Goal: Task Accomplishment & Management: Complete application form

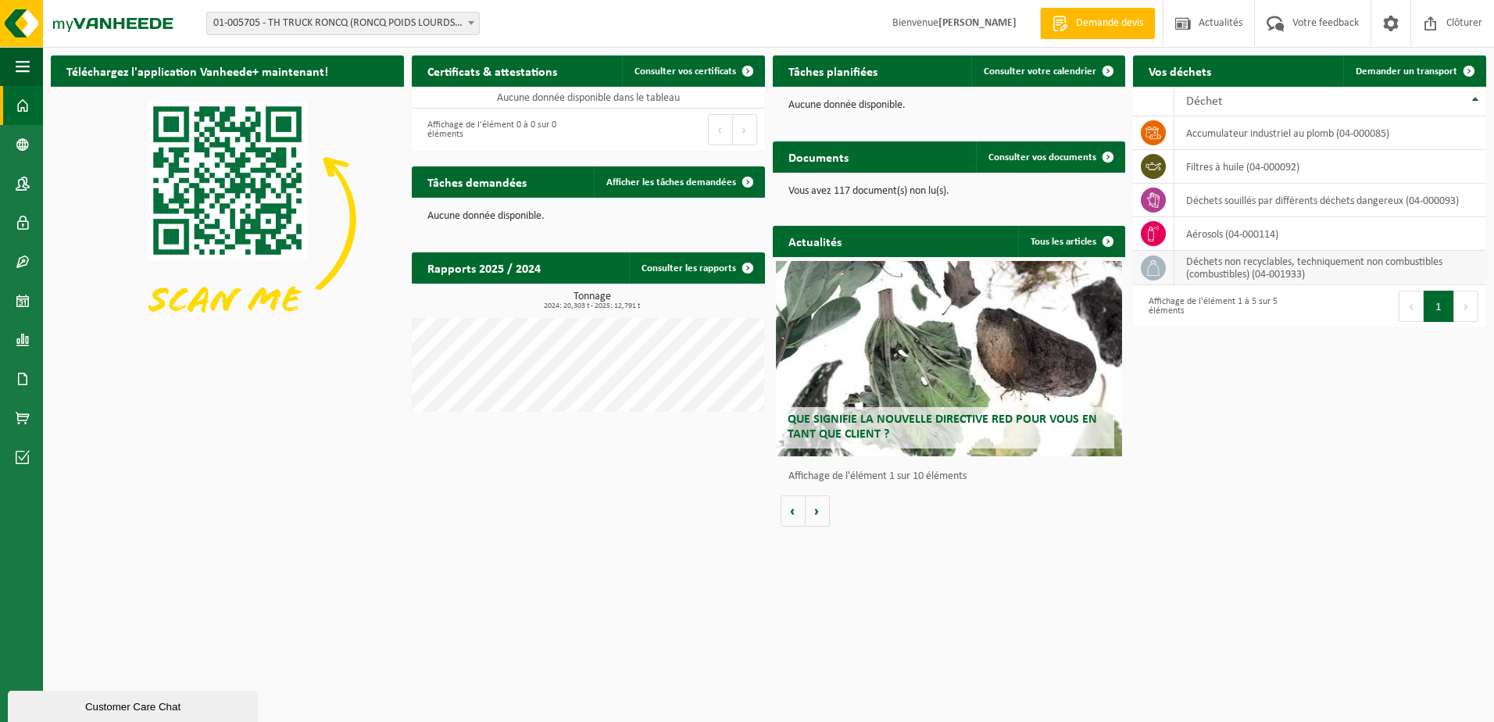
click at [1284, 283] on td "déchets non recyclables, techniquement non combustibles (combustibles) (04-0019…" at bounding box center [1330, 268] width 312 height 34
click at [1168, 272] on td at bounding box center [1153, 268] width 41 height 34
click at [1150, 270] on icon at bounding box center [1153, 268] width 16 height 16
click at [1409, 269] on td "déchets non recyclables, techniquement non combustibles (combustibles) (04-0019…" at bounding box center [1330, 268] width 312 height 34
click at [1441, 70] on span "Demander un transport" at bounding box center [1406, 71] width 102 height 10
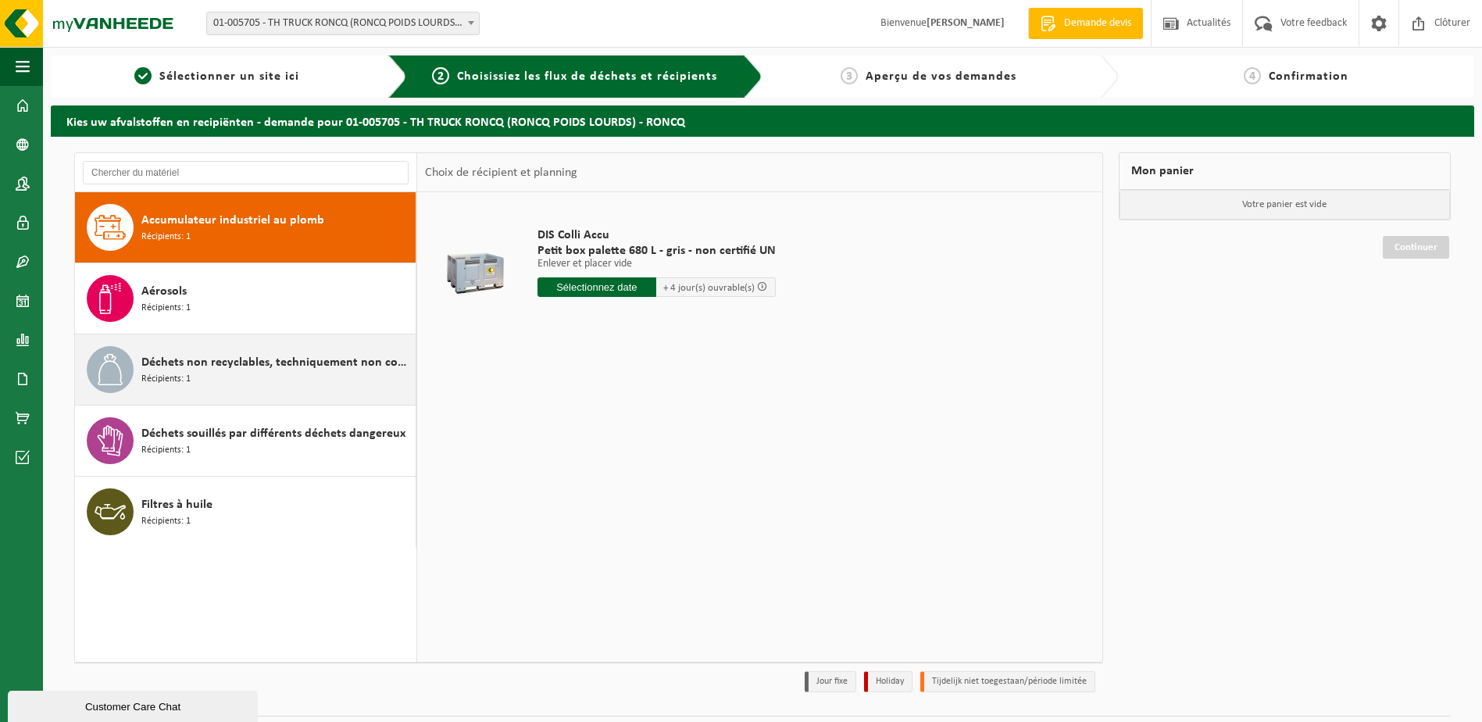
click at [307, 359] on span "Déchets non recyclables, techniquement non combustibles (combustibles)" at bounding box center [276, 362] width 270 height 19
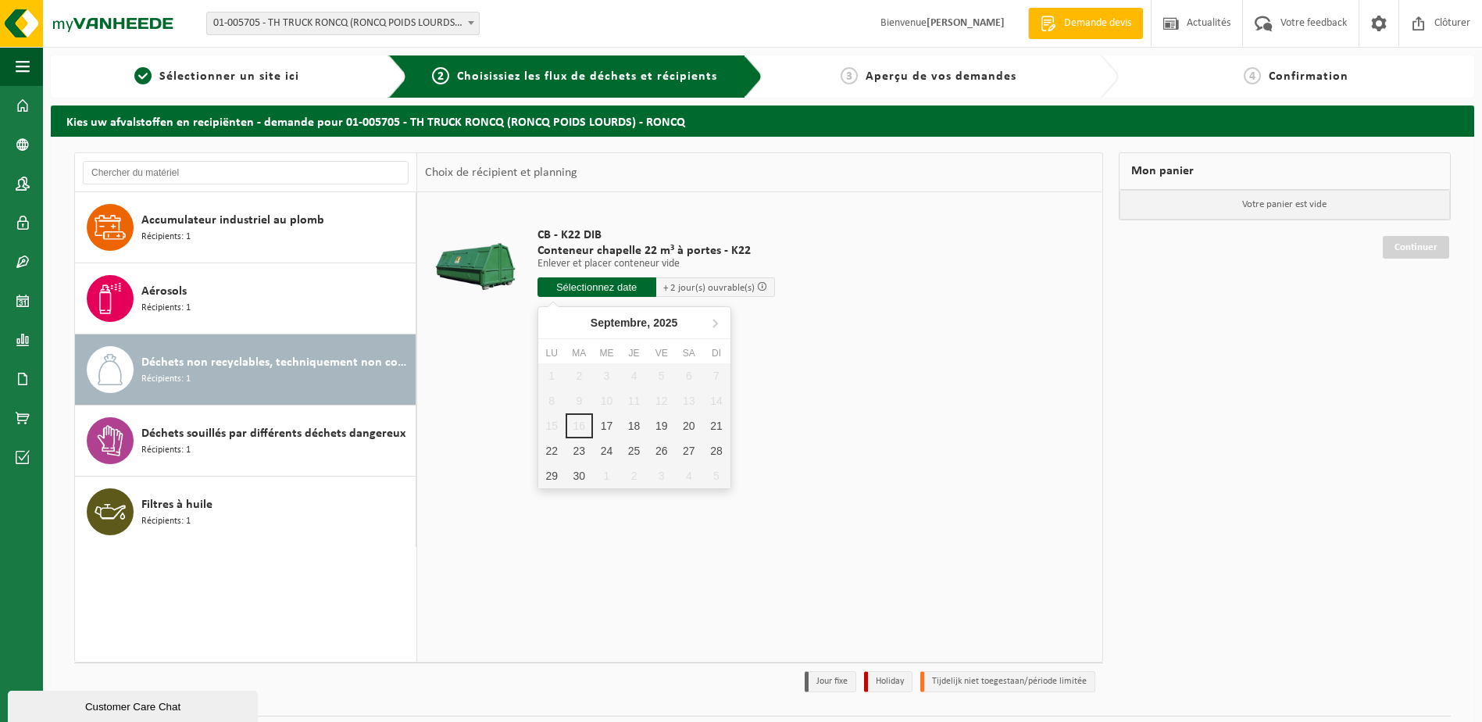
click at [605, 287] on input "text" at bounding box center [596, 287] width 119 height 20
click at [604, 430] on div "17" at bounding box center [606, 425] width 27 height 25
type input "à partir de 2025-09-17"
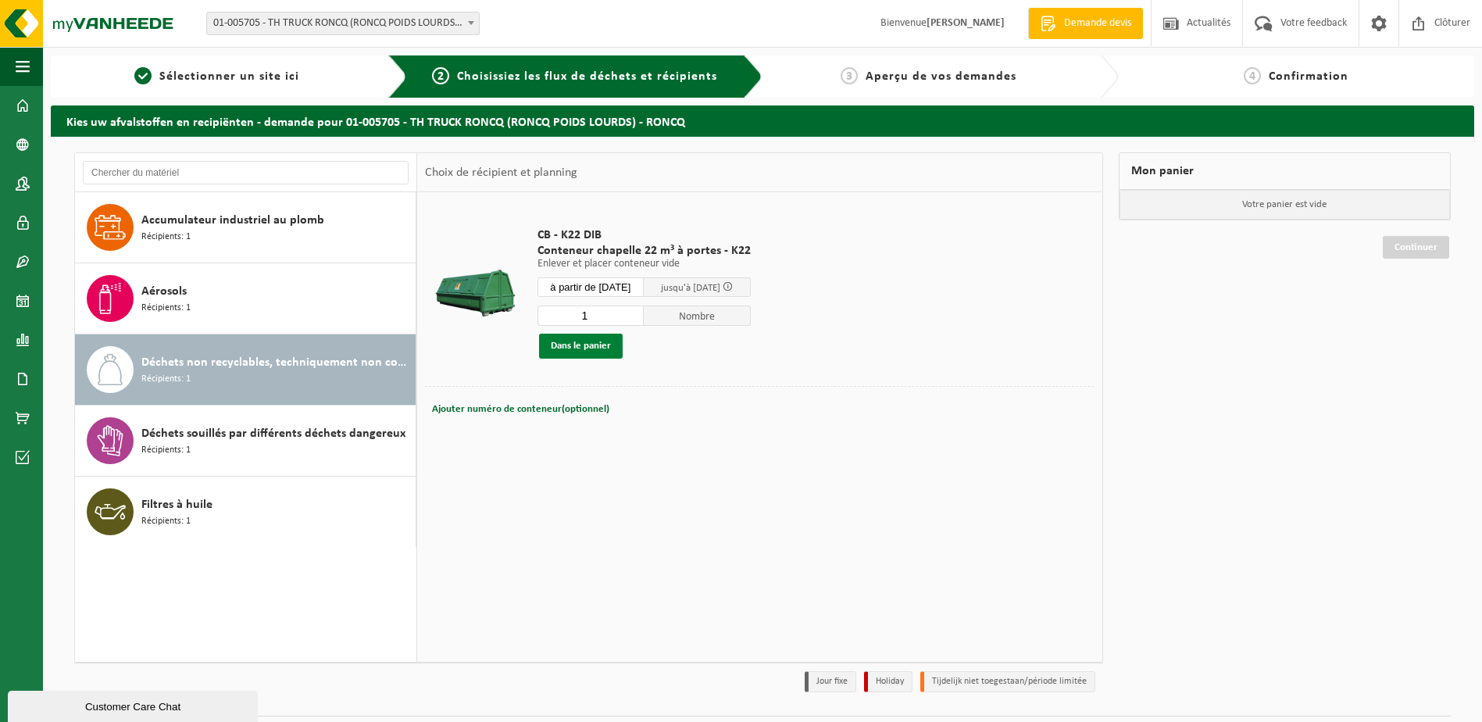
click at [587, 352] on button "Dans le panier" at bounding box center [581, 346] width 84 height 25
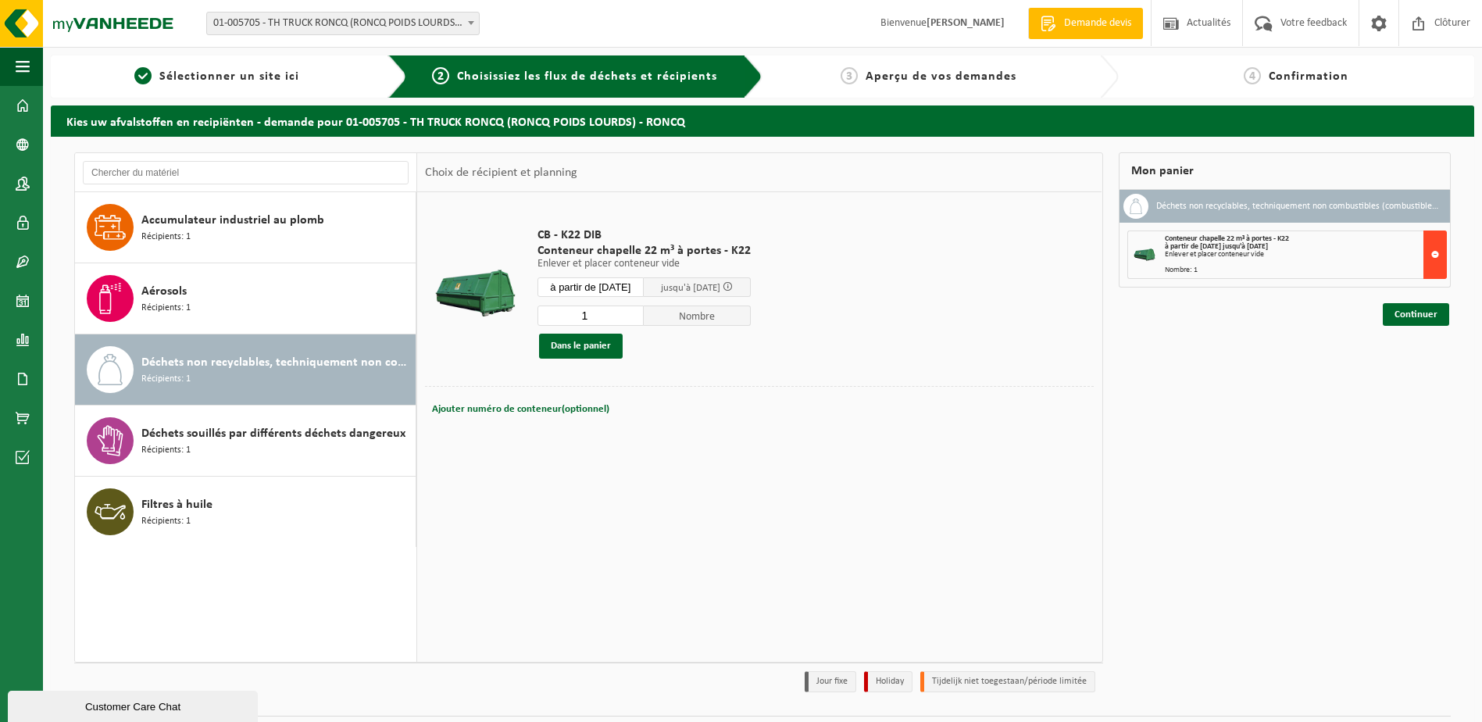
drag, startPoint x: 1437, startPoint y: 256, endPoint x: 1444, endPoint y: 251, distance: 8.3
click at [1444, 251] on button at bounding box center [1434, 254] width 23 height 48
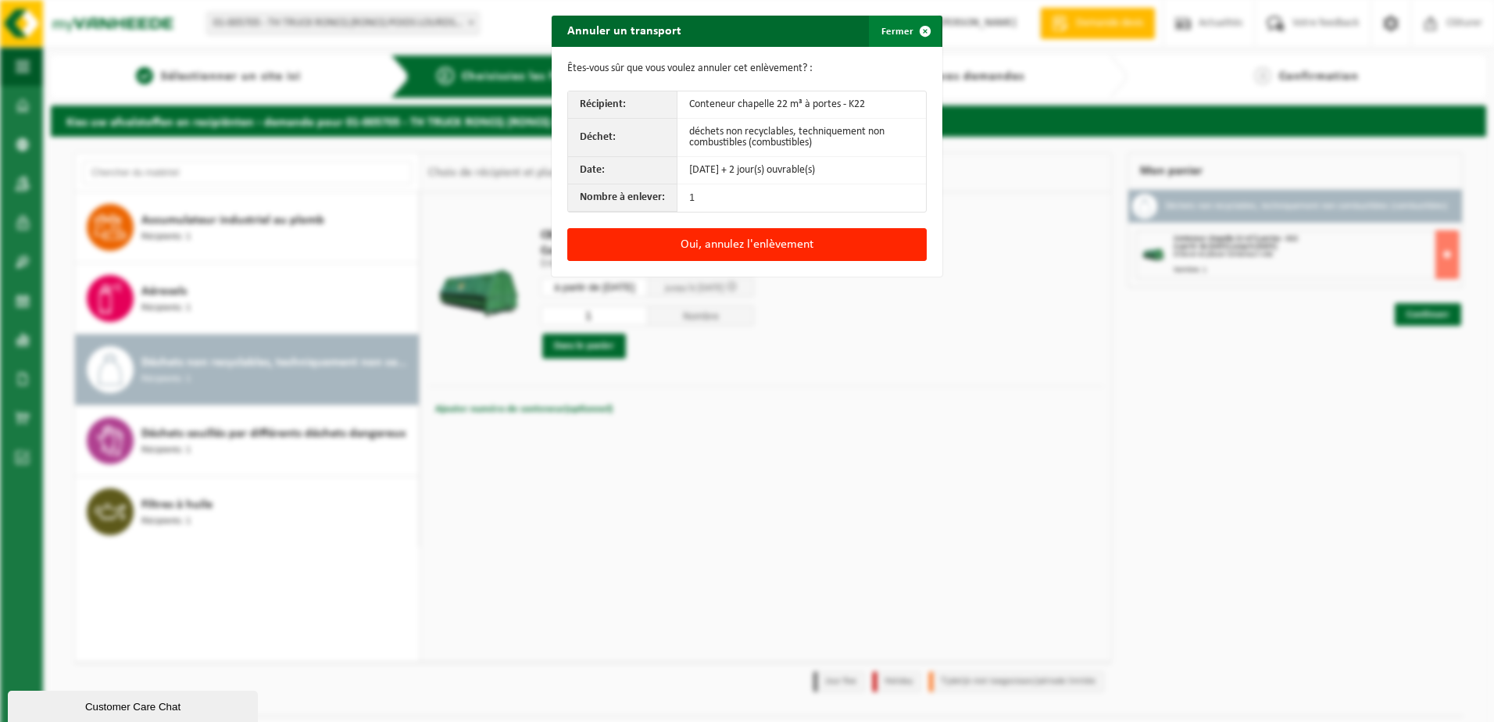
click at [922, 33] on span "button" at bounding box center [924, 31] width 31 height 31
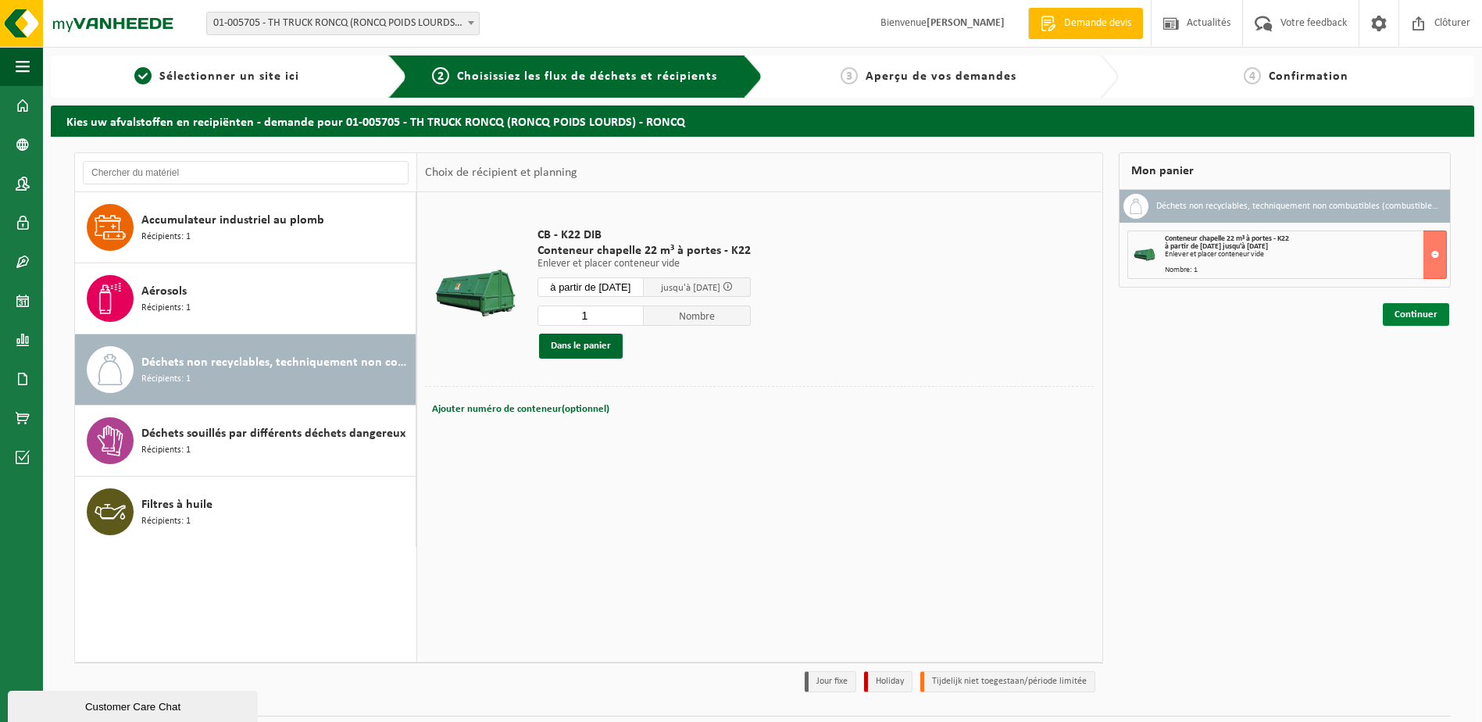
click at [1419, 320] on link "Continuer" at bounding box center [1416, 314] width 66 height 23
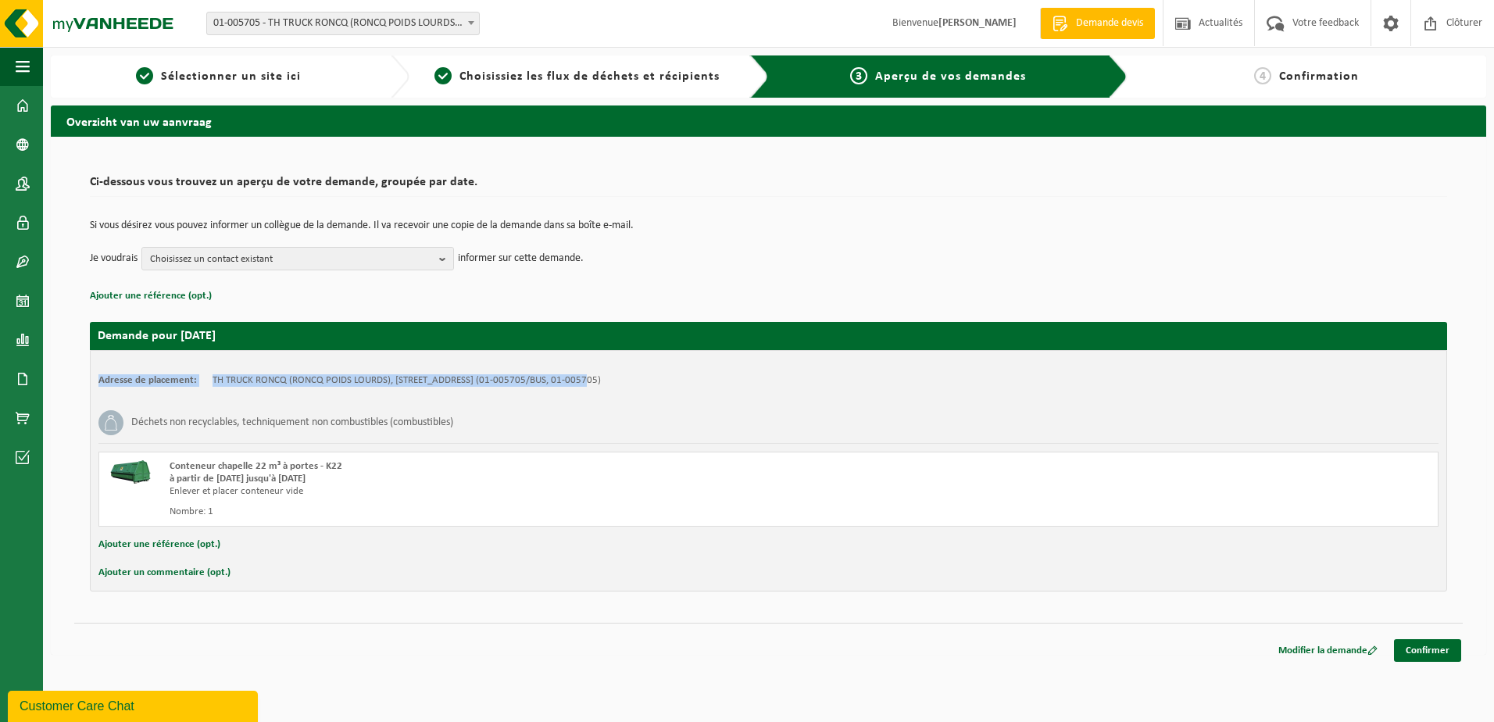
drag, startPoint x: 589, startPoint y: 385, endPoint x: 281, endPoint y: 328, distance: 313.0
click at [284, 329] on div "Demande pour 2025-09-17 Adresse de placement: TH TRUCK RONCQ (RONCQ POIDS LOURD…" at bounding box center [768, 448] width 1357 height 285
click at [923, 288] on p "Ajouter une référence (opt.)" at bounding box center [768, 296] width 1357 height 20
click at [424, 255] on span "Choisissez un contact existant" at bounding box center [291, 259] width 283 height 23
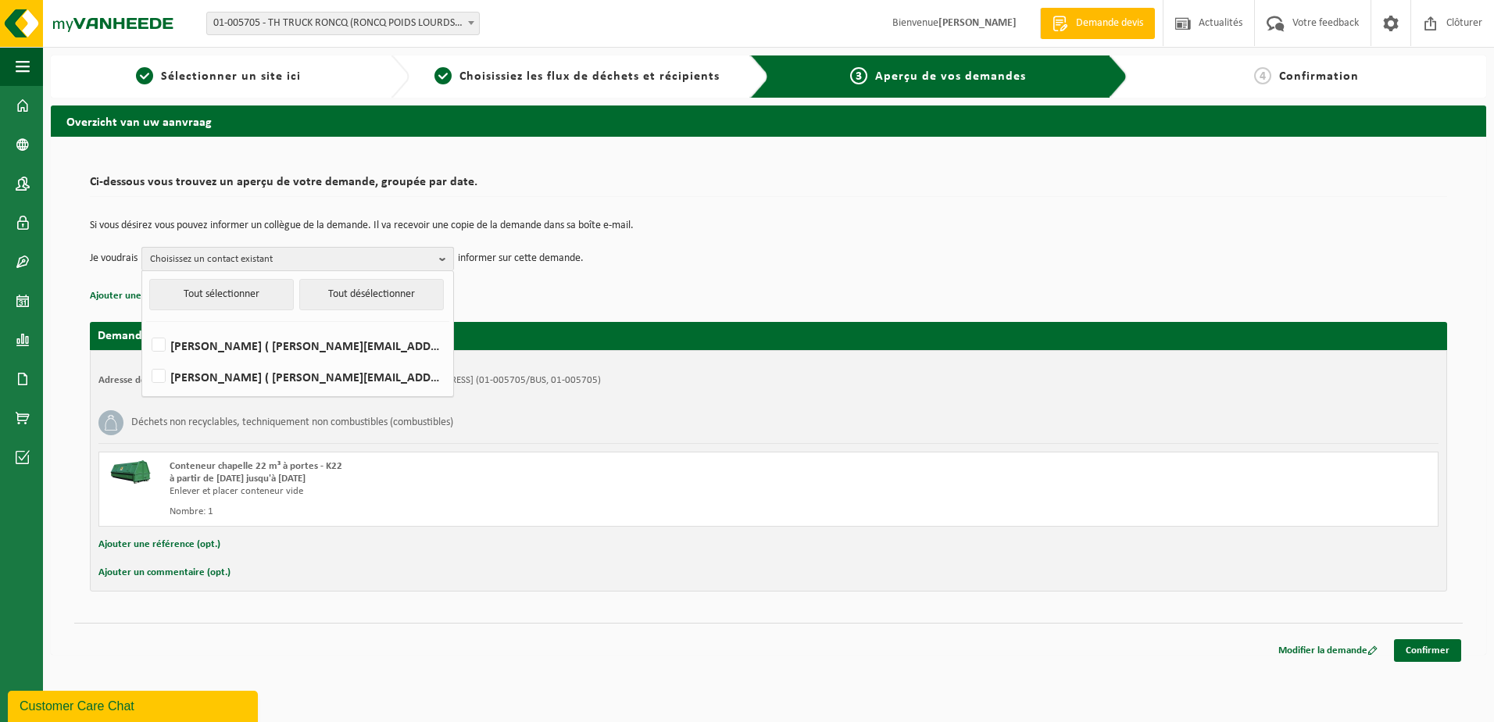
click at [452, 258] on b "button" at bounding box center [446, 259] width 14 height 23
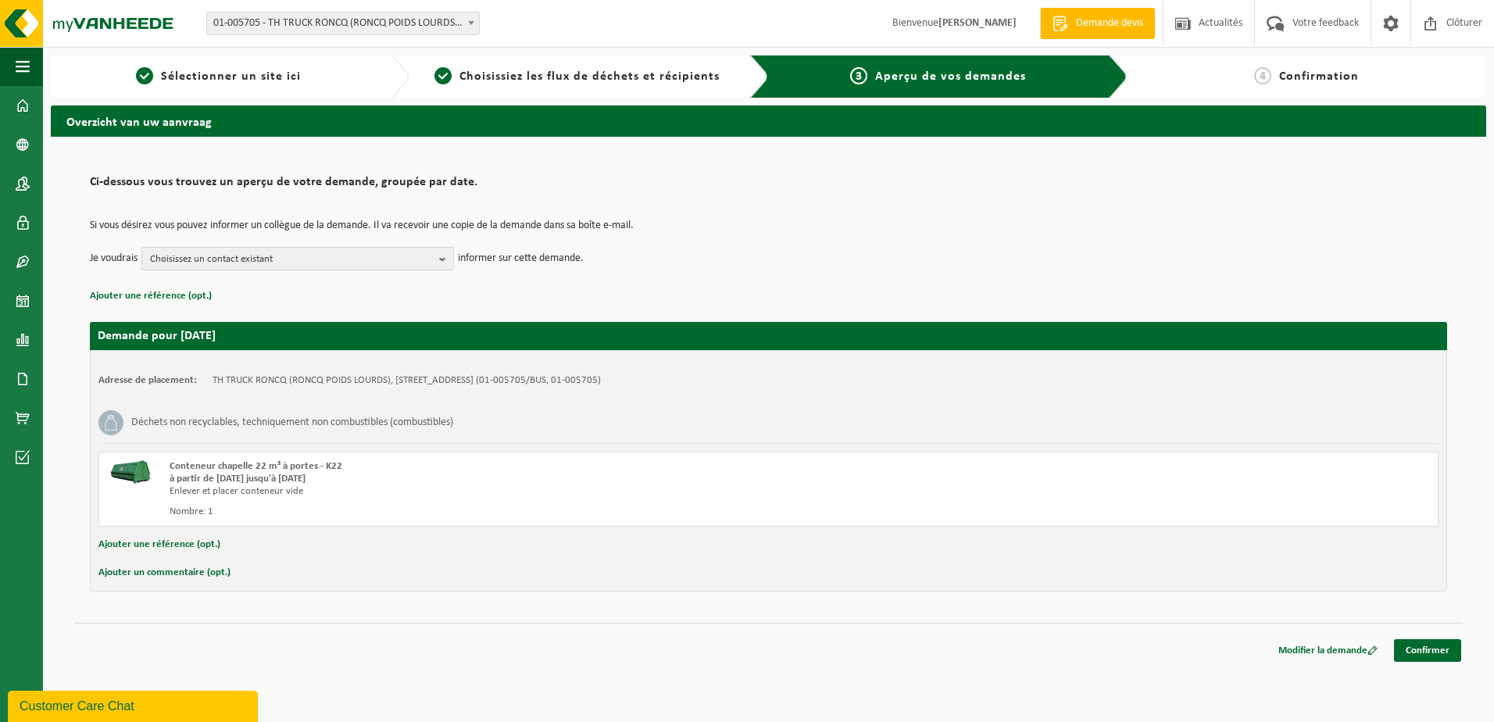
click at [448, 257] on b "button" at bounding box center [446, 259] width 14 height 22
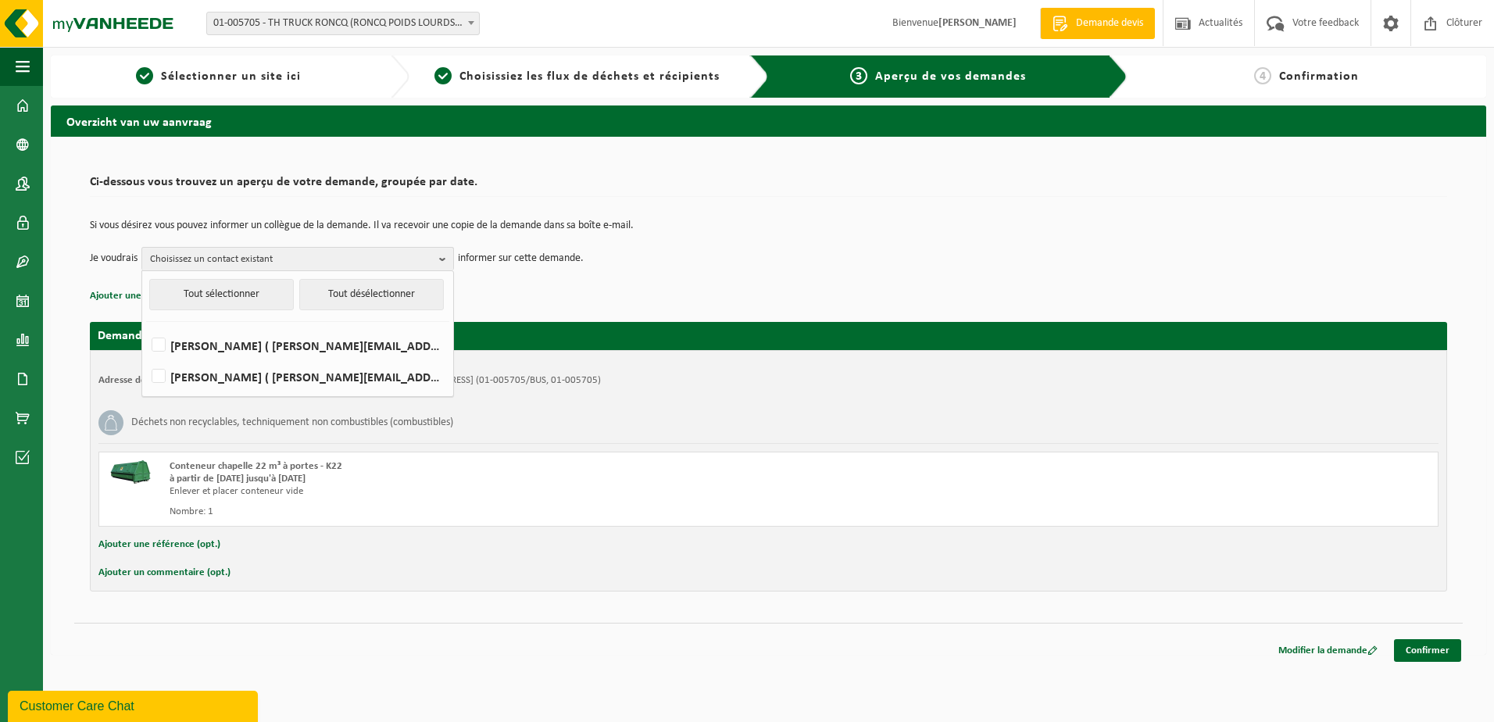
click at [809, 259] on td "Je voudrais Choisissez un contact existant Tout sélectionner Tout désélectionne…" at bounding box center [768, 258] width 1357 height 23
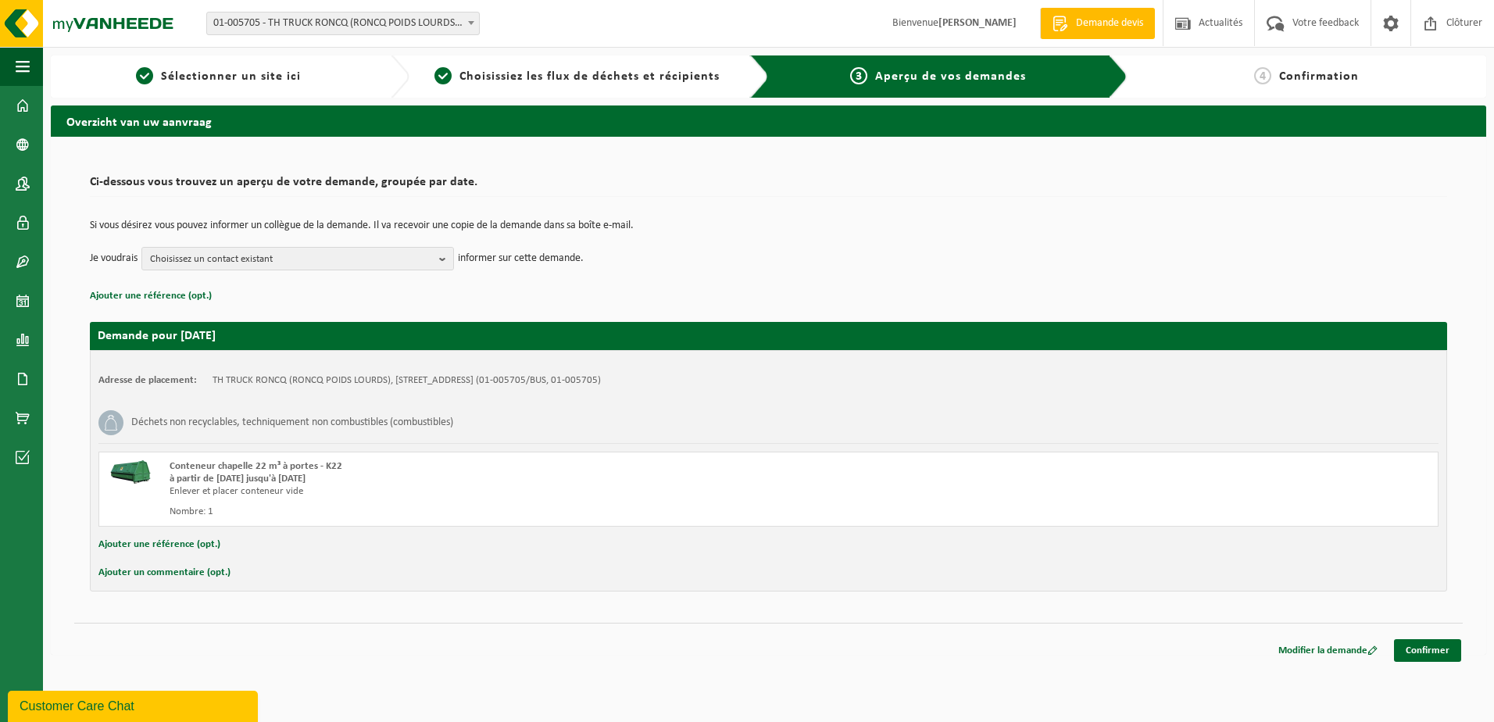
click at [187, 577] on button "Ajouter un commentaire (opt.)" at bounding box center [164, 572] width 132 height 20
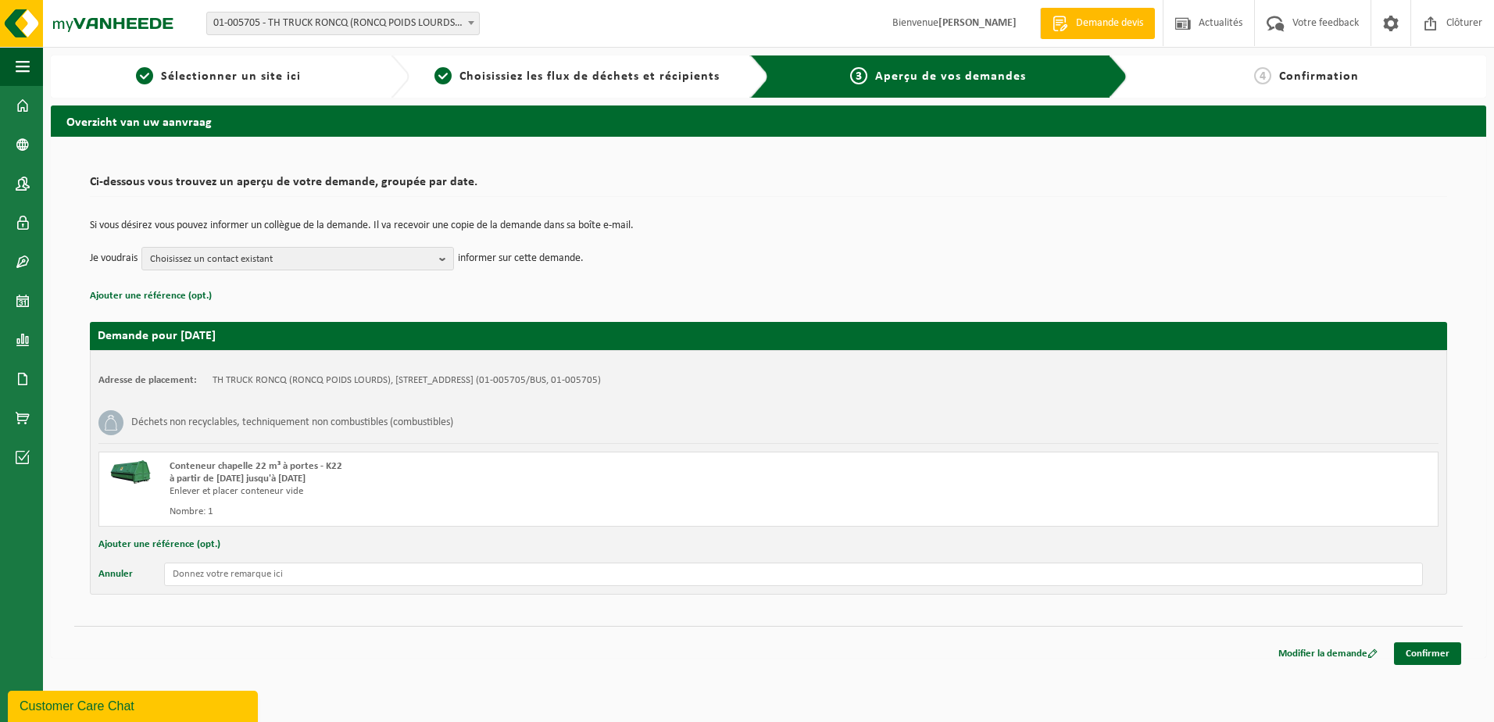
click at [194, 545] on button "Ajouter une référence (opt.)" at bounding box center [159, 544] width 122 height 20
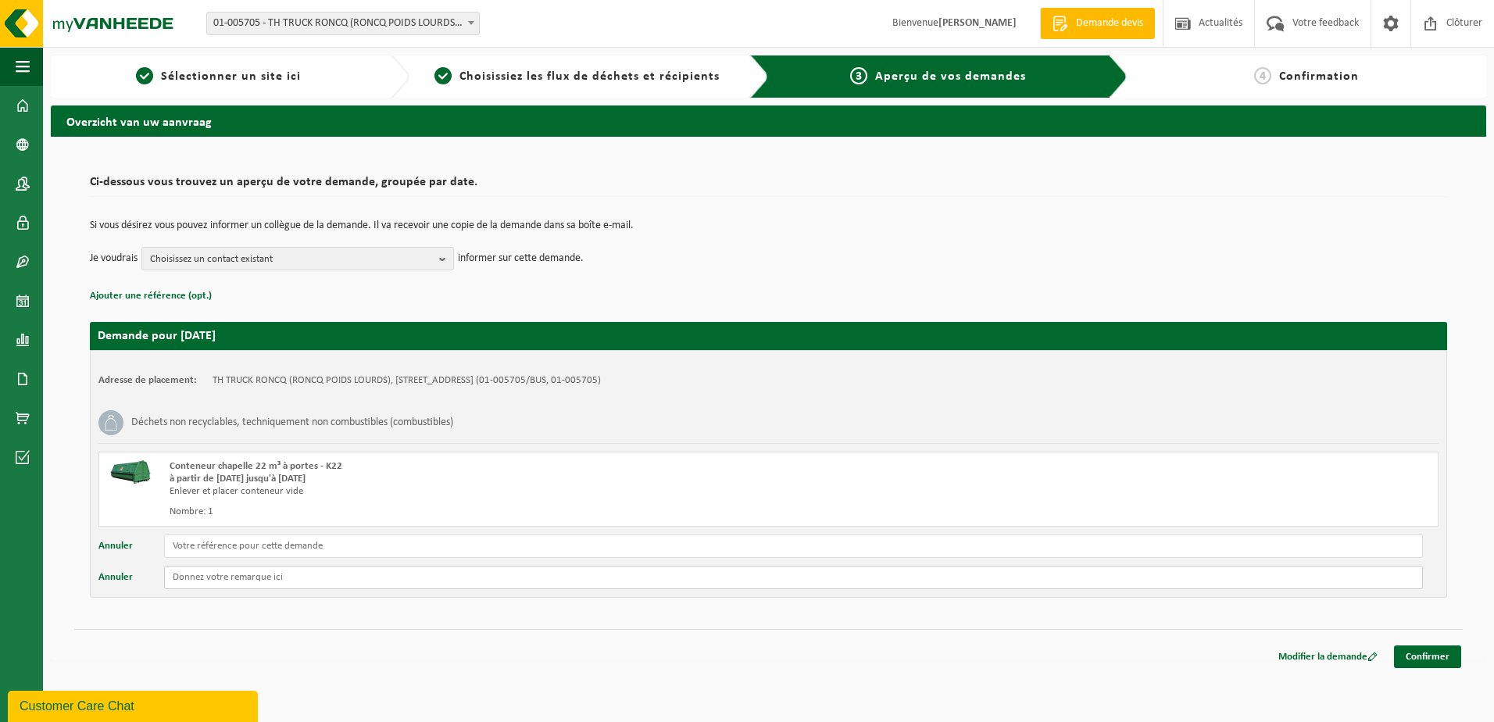
click at [216, 576] on input "text" at bounding box center [793, 577] width 1259 height 23
click at [106, 547] on button "Annuler" at bounding box center [115, 545] width 34 height 23
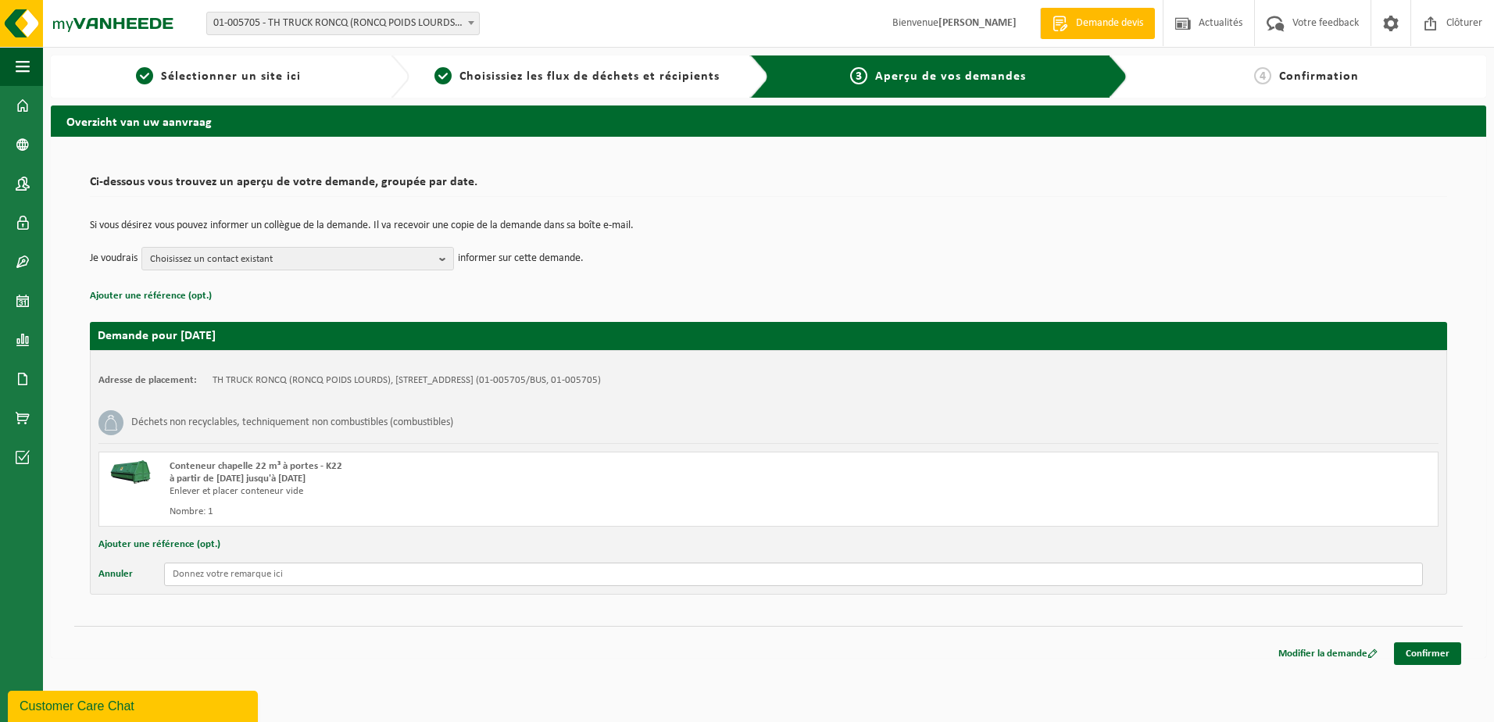
click at [184, 574] on input "text" at bounding box center [793, 573] width 1259 height 23
type input "Ne pas nous amener de container vide."
click at [1455, 661] on link "Confirmer" at bounding box center [1427, 653] width 67 height 23
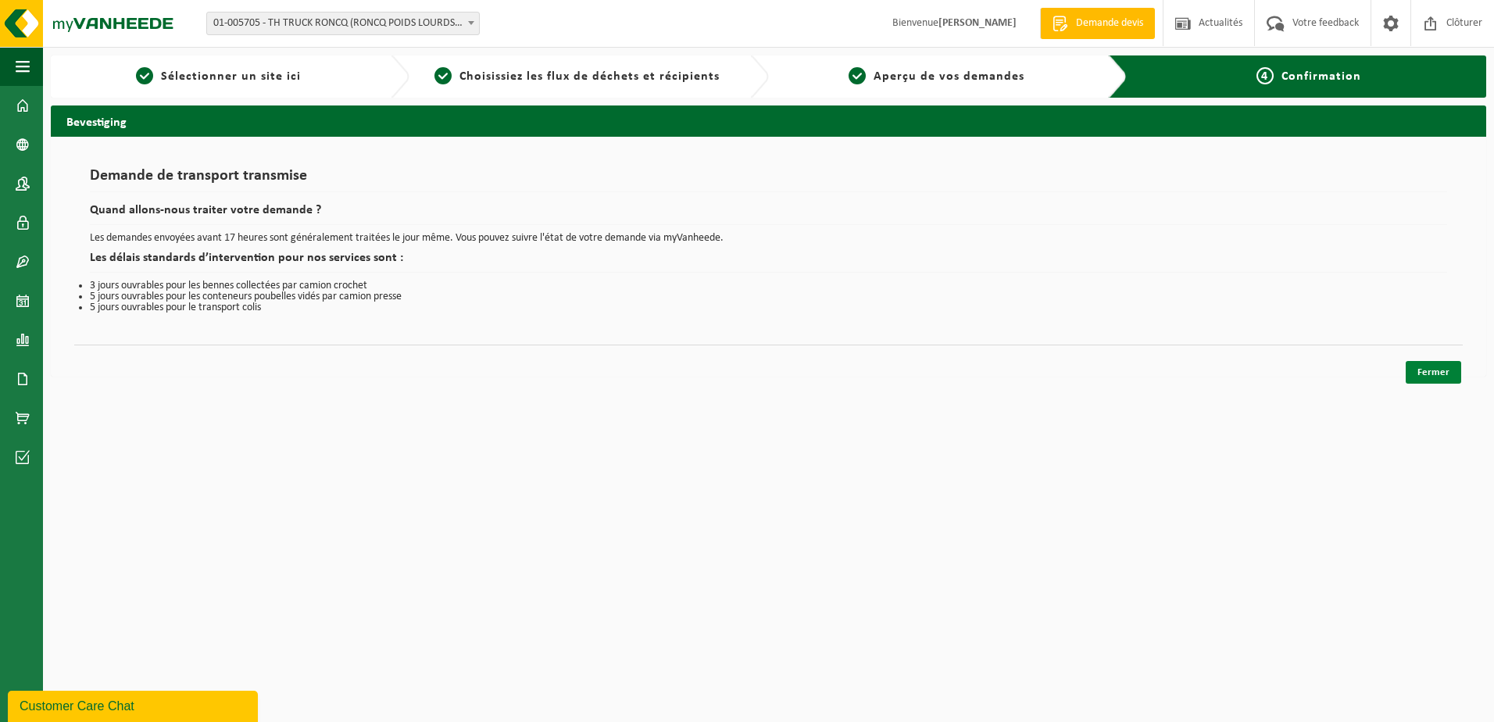
click at [1434, 365] on link "Fermer" at bounding box center [1432, 372] width 55 height 23
